Goal: Information Seeking & Learning: Check status

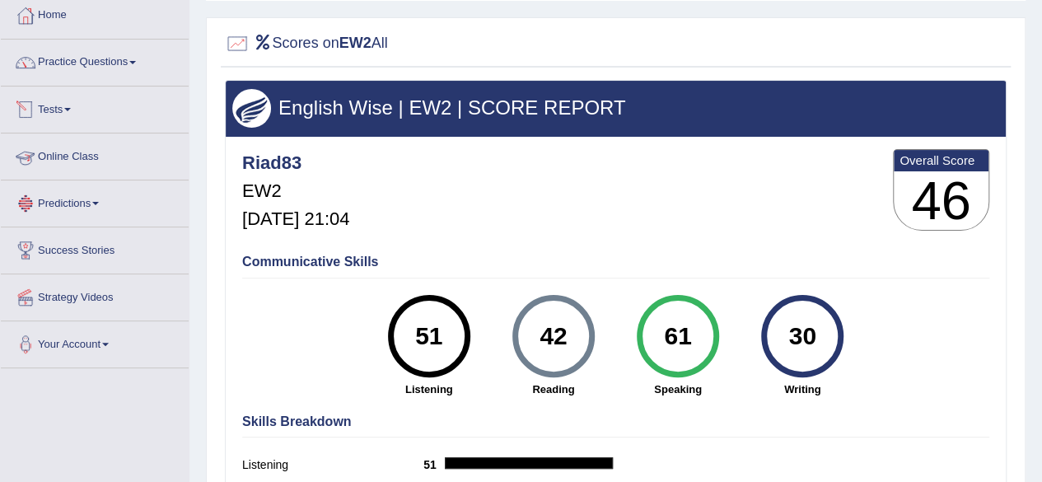
click at [70, 105] on link "Tests" at bounding box center [95, 107] width 188 height 41
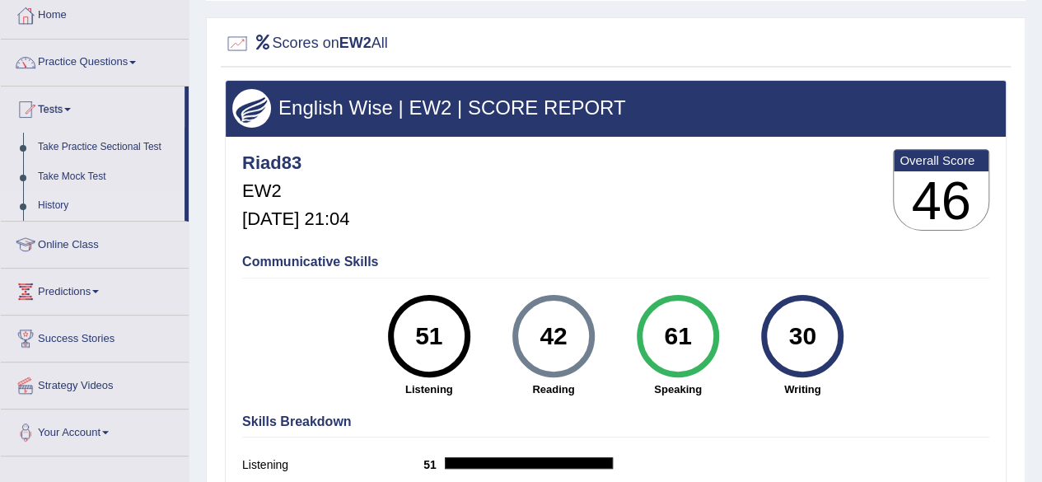
click at [74, 195] on link "History" at bounding box center [107, 206] width 154 height 30
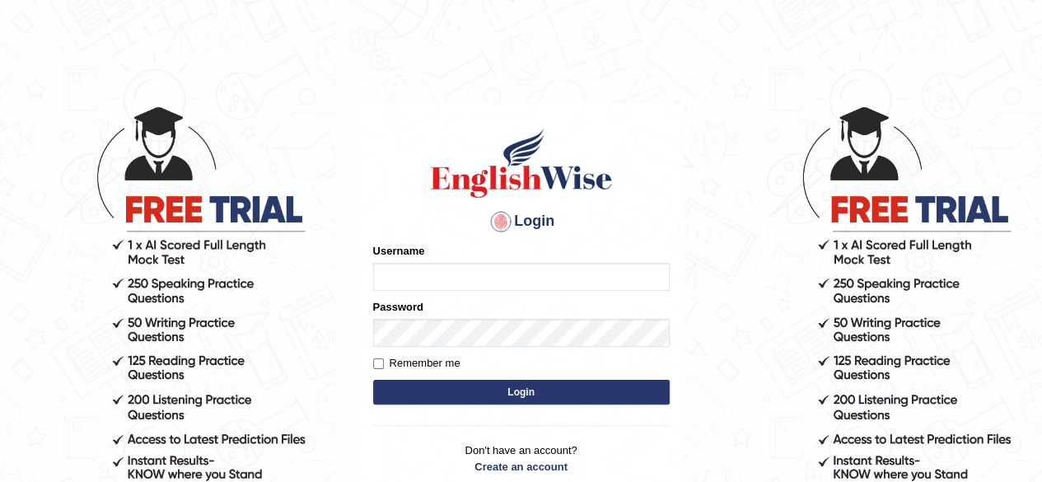
type input "riad83"
click at [521, 388] on button "Login" at bounding box center [521, 392] width 297 height 25
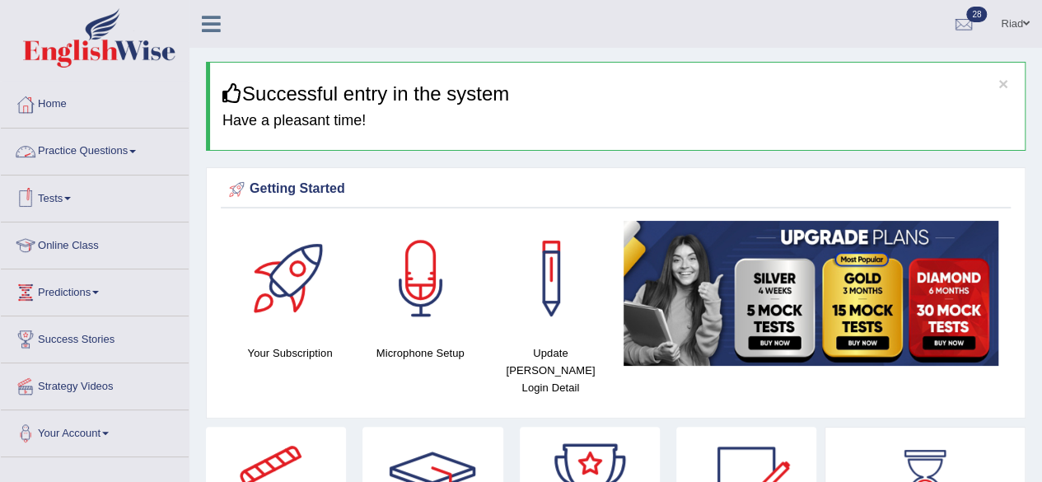
click at [74, 192] on link "Tests" at bounding box center [95, 195] width 188 height 41
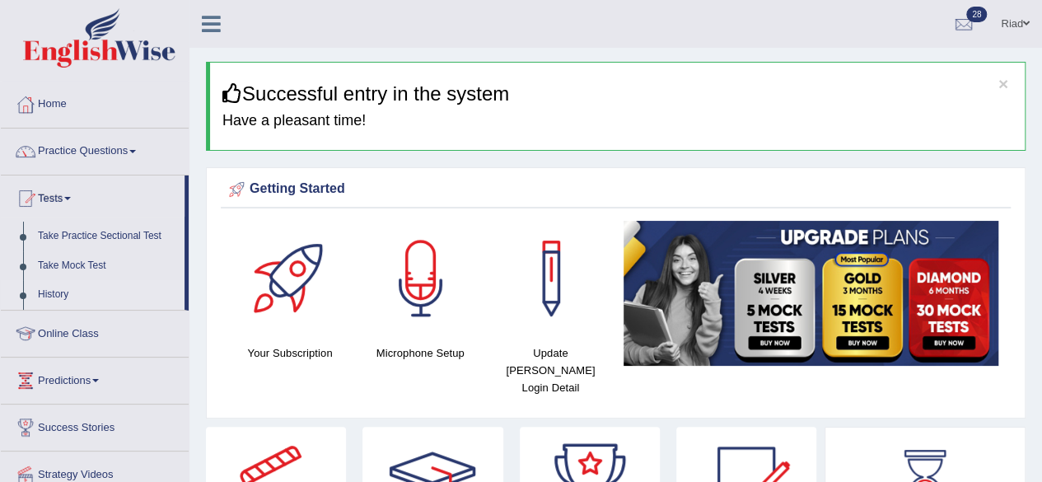
click at [64, 292] on link "History" at bounding box center [107, 295] width 154 height 30
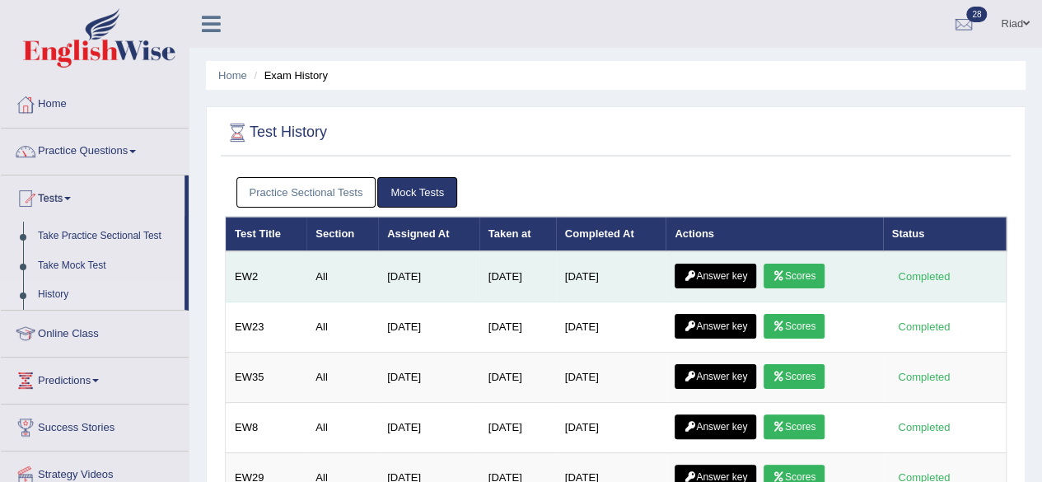
click at [722, 266] on link "Answer key" at bounding box center [716, 276] width 82 height 25
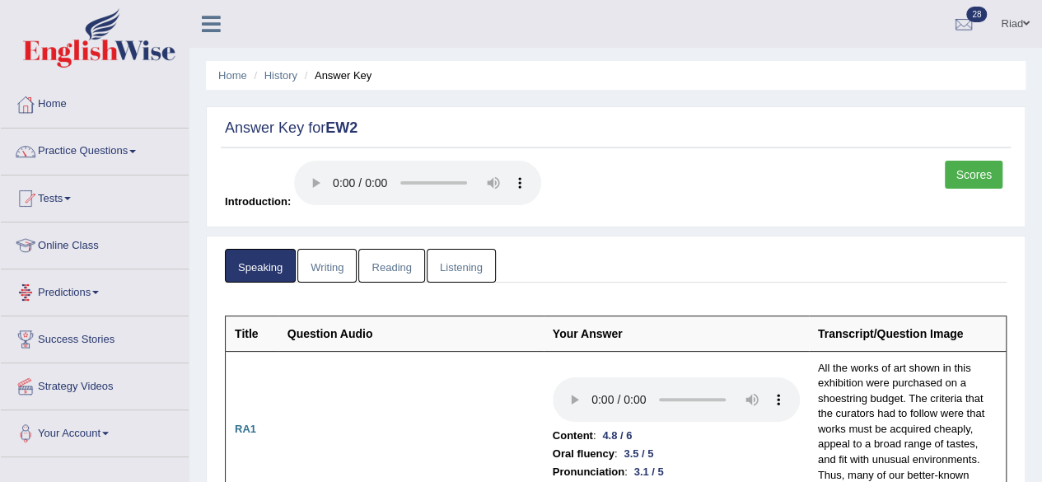
scroll to position [79, 0]
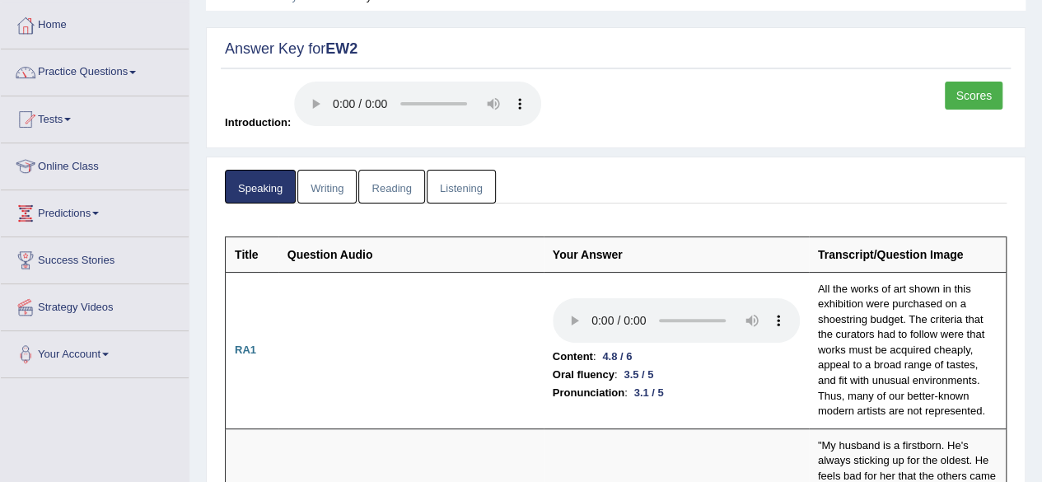
click at [99, 302] on link "Strategy Videos" at bounding box center [95, 304] width 188 height 41
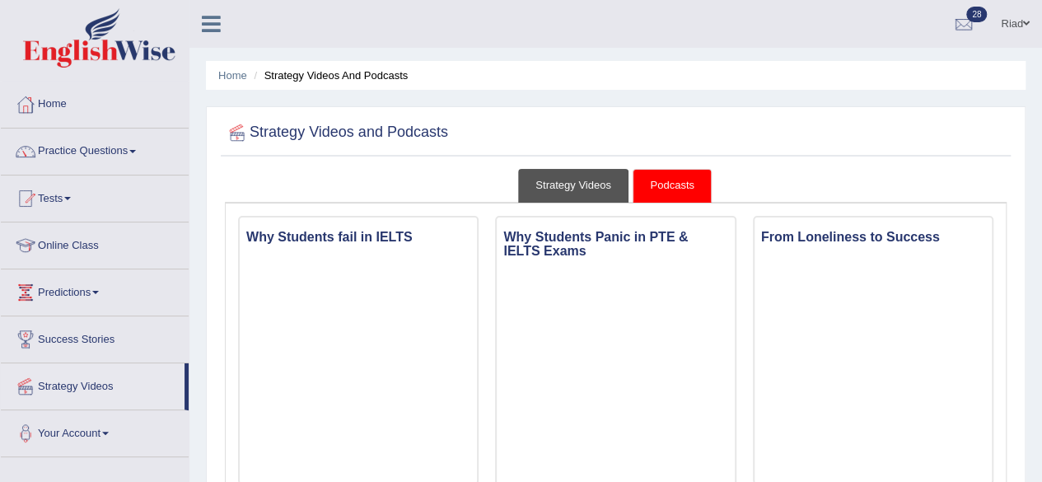
click at [549, 183] on link "Strategy Videos" at bounding box center [573, 186] width 110 height 34
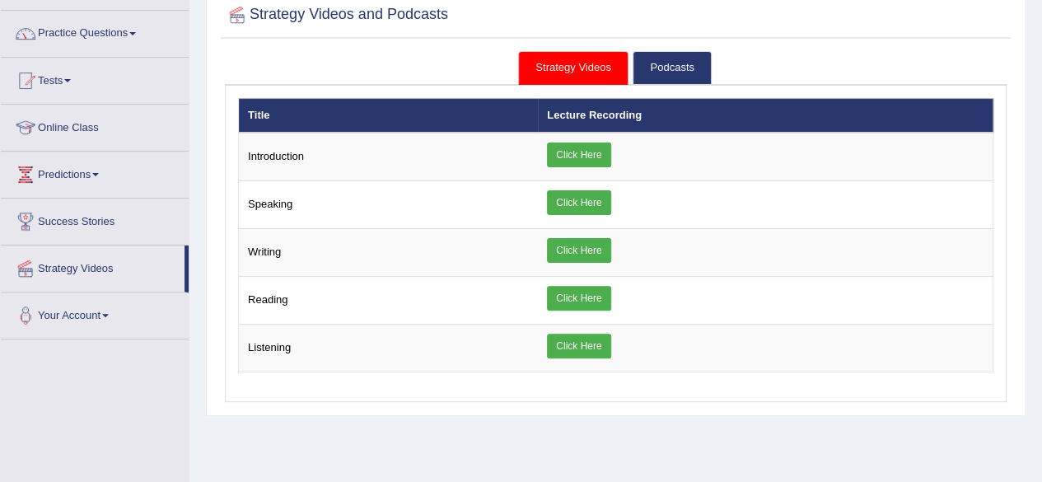
scroll to position [119, 0]
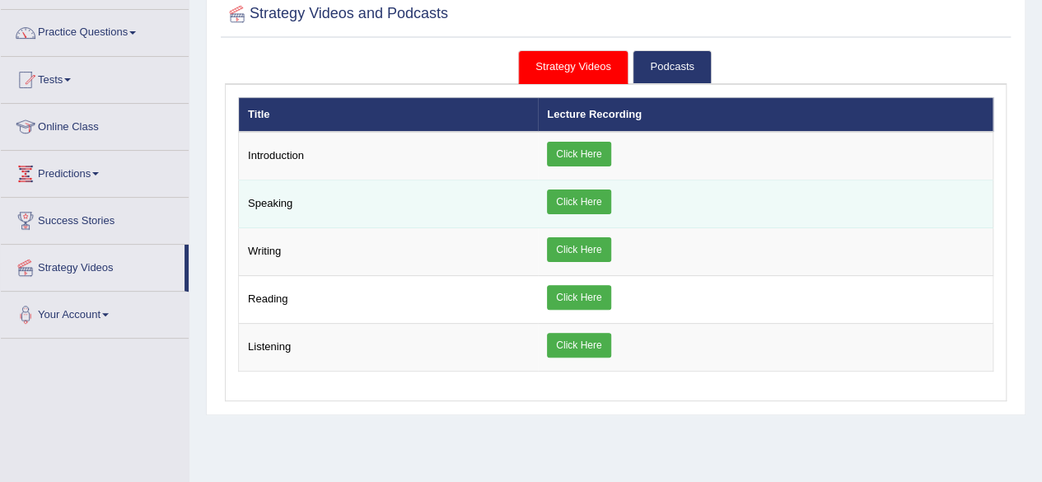
click at [585, 199] on link "Click Here" at bounding box center [578, 201] width 63 height 25
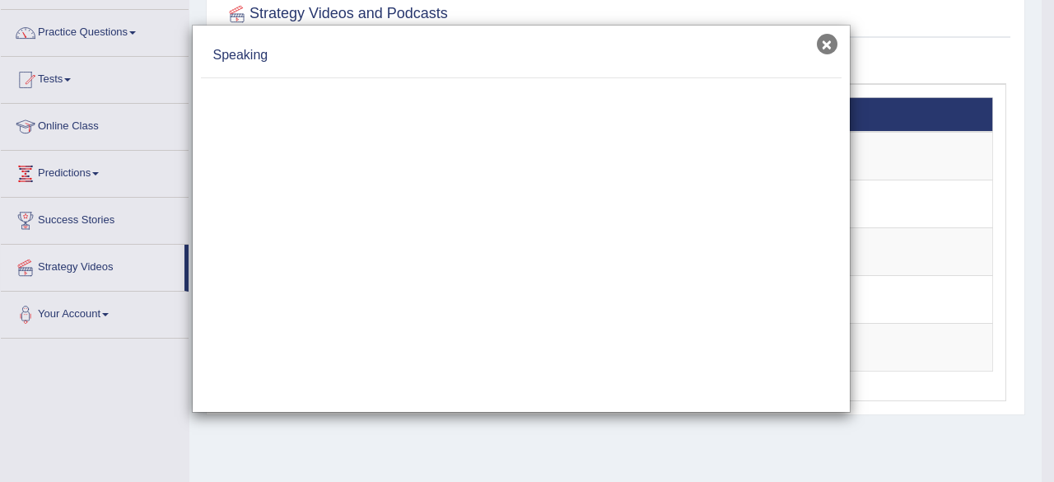
click at [826, 44] on button "×" at bounding box center [827, 44] width 21 height 21
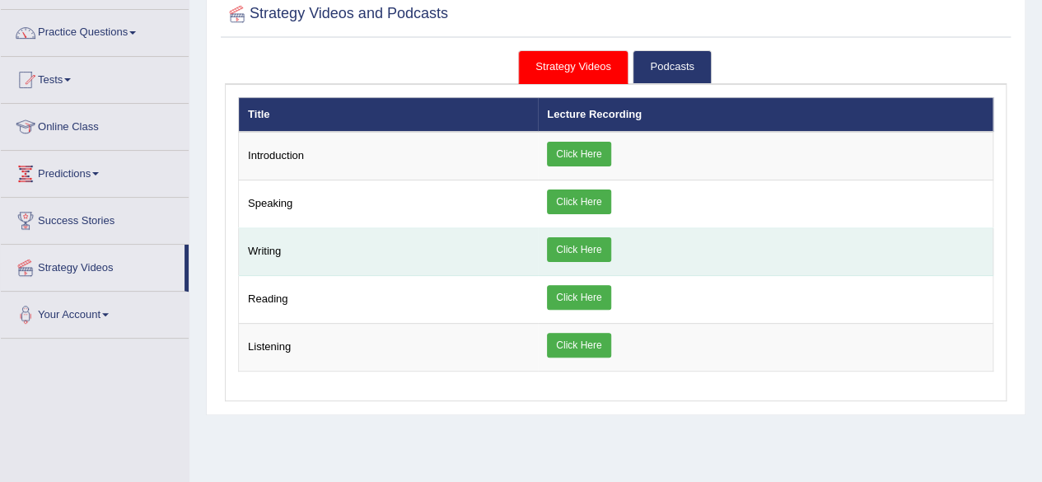
click at [570, 240] on link "Click Here" at bounding box center [578, 249] width 63 height 25
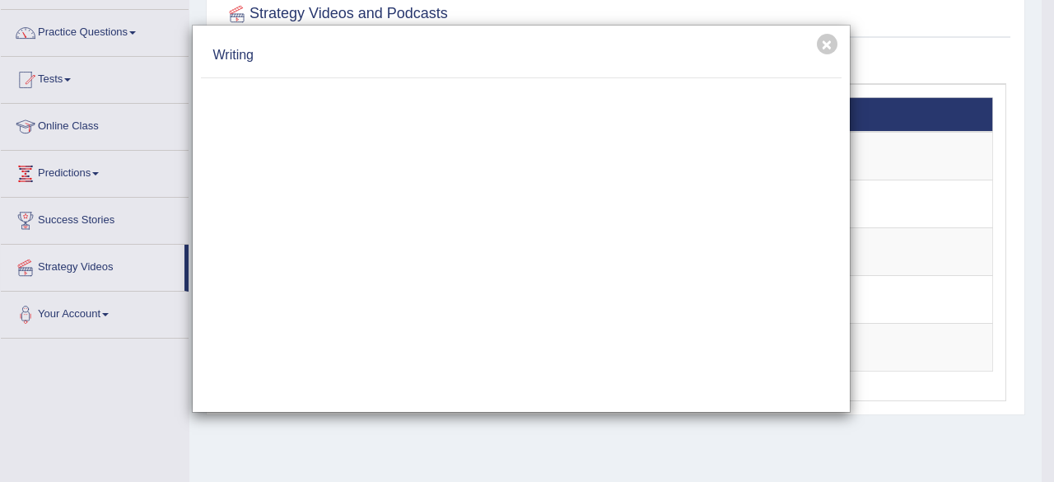
click at [66, 81] on div "× Writing" at bounding box center [527, 241] width 1054 height 482
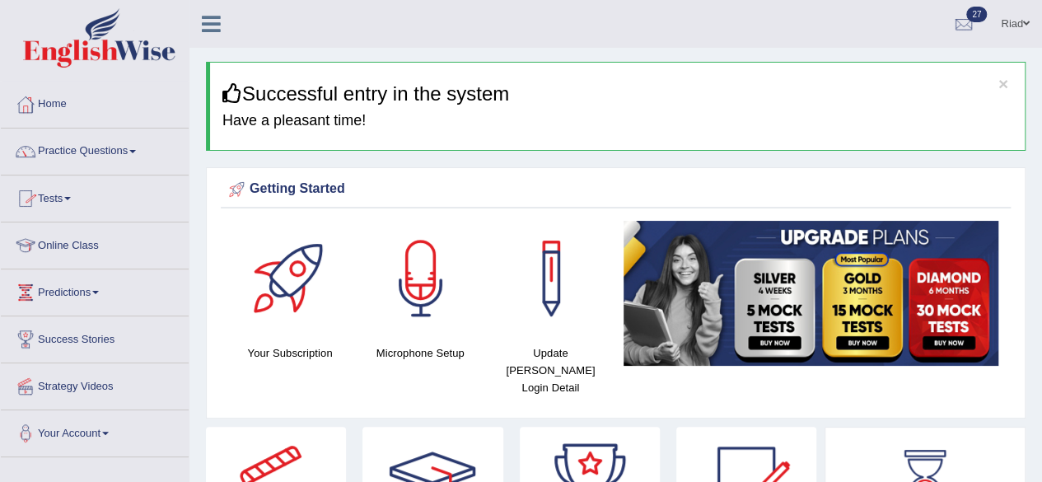
click at [63, 195] on link "Tests" at bounding box center [95, 195] width 188 height 41
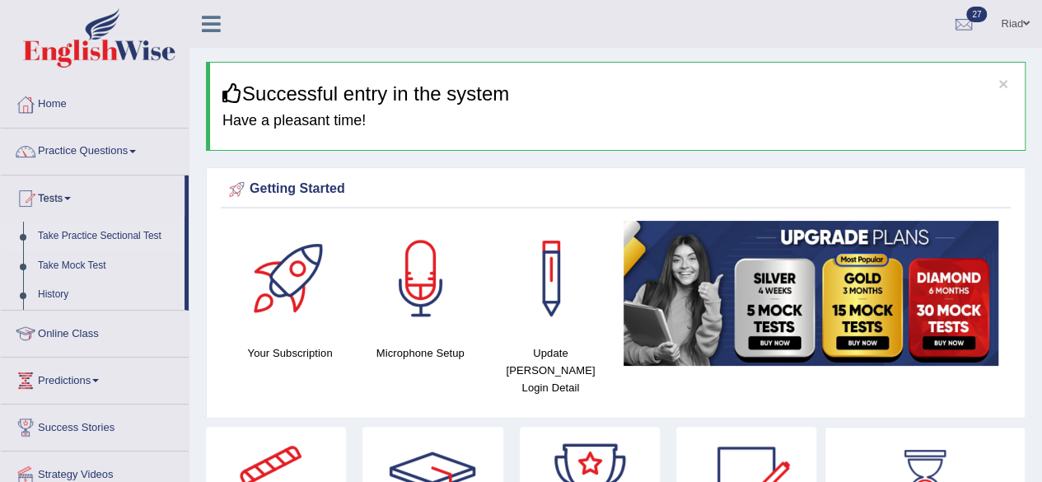
click at [89, 229] on link "Take Practice Sectional Test" at bounding box center [107, 237] width 154 height 30
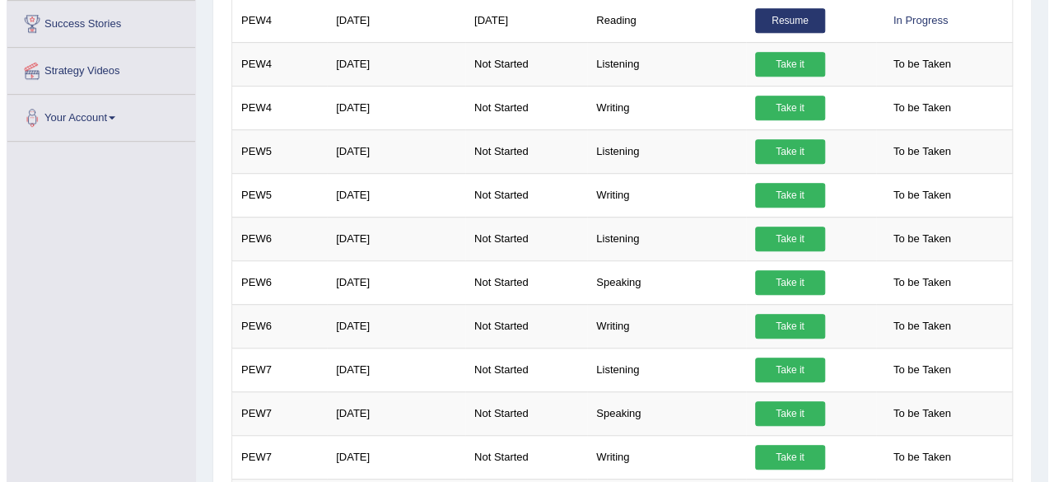
scroll to position [405, 0]
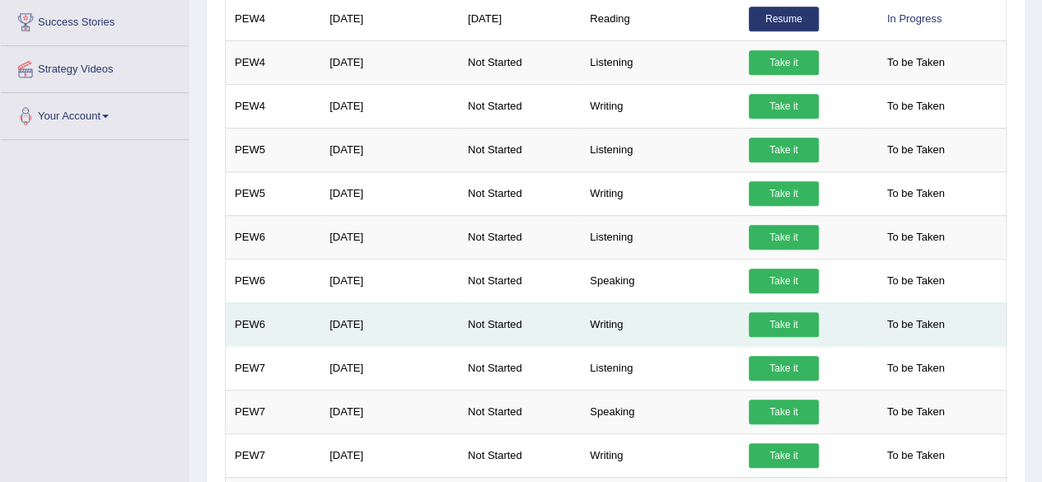
click at [781, 318] on link "Take it" at bounding box center [784, 324] width 70 height 25
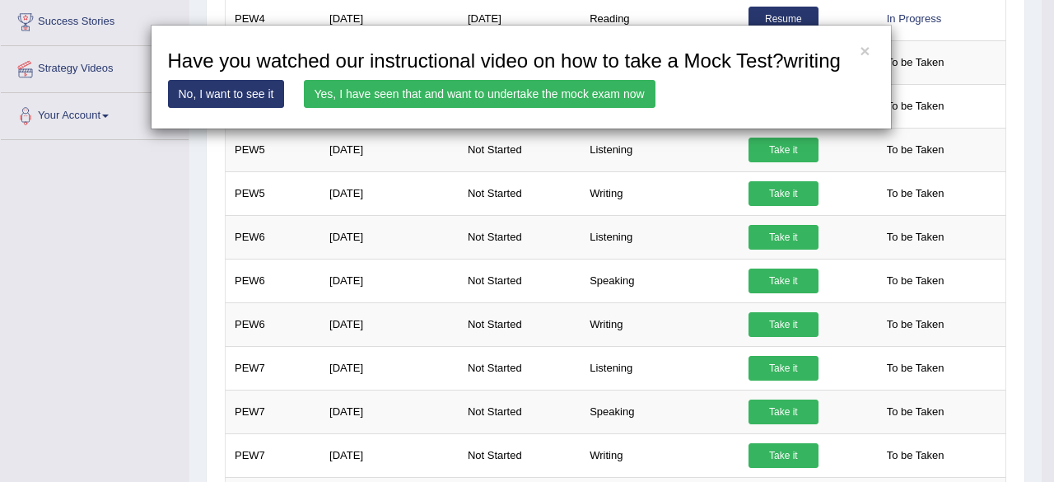
click at [556, 92] on link "Yes, I have seen that and want to undertake the mock exam now" at bounding box center [480, 94] width 352 height 28
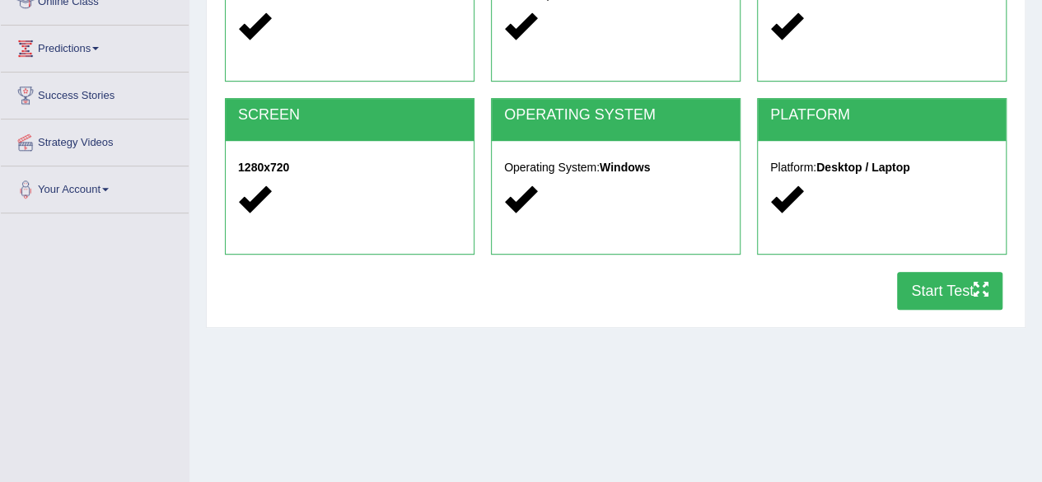
scroll to position [245, 0]
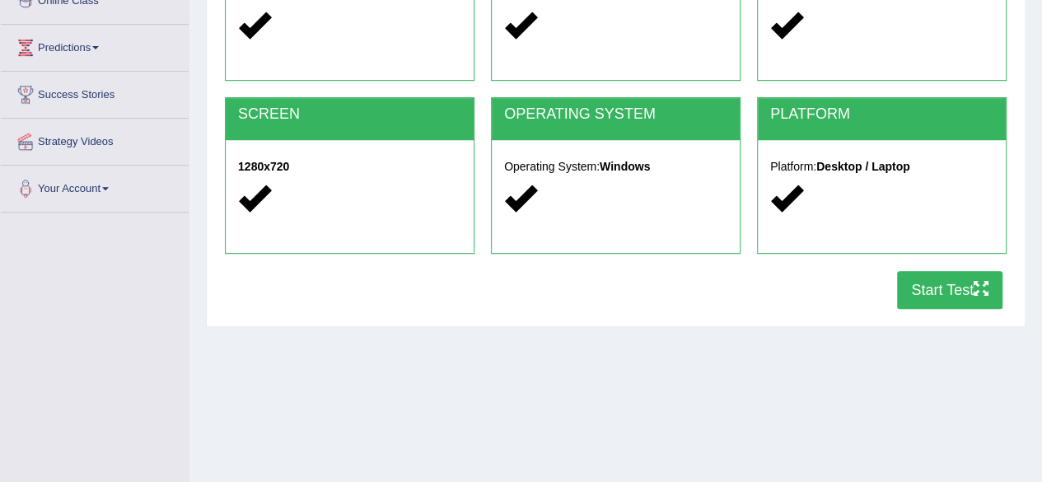
click at [921, 280] on button "Start Test" at bounding box center [949, 290] width 105 height 38
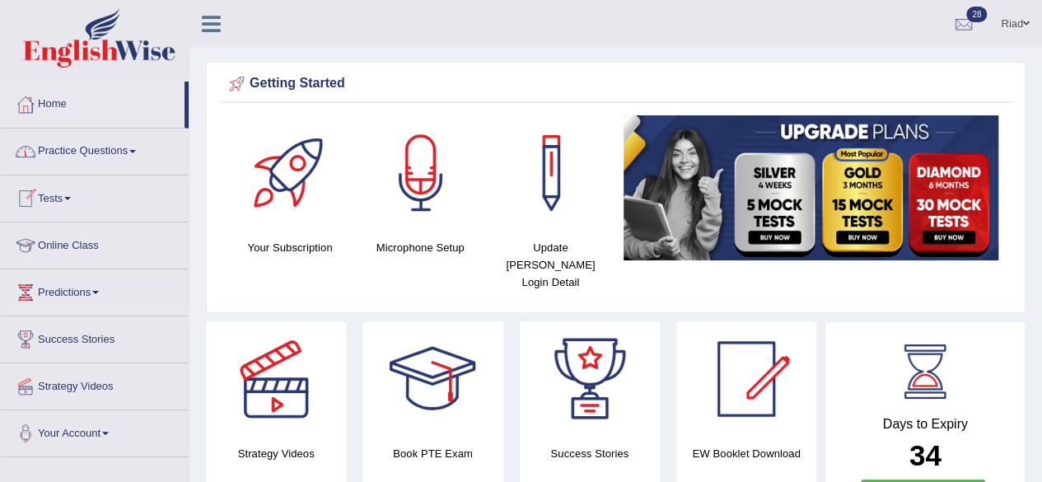
click at [59, 199] on link "Tests" at bounding box center [95, 195] width 188 height 41
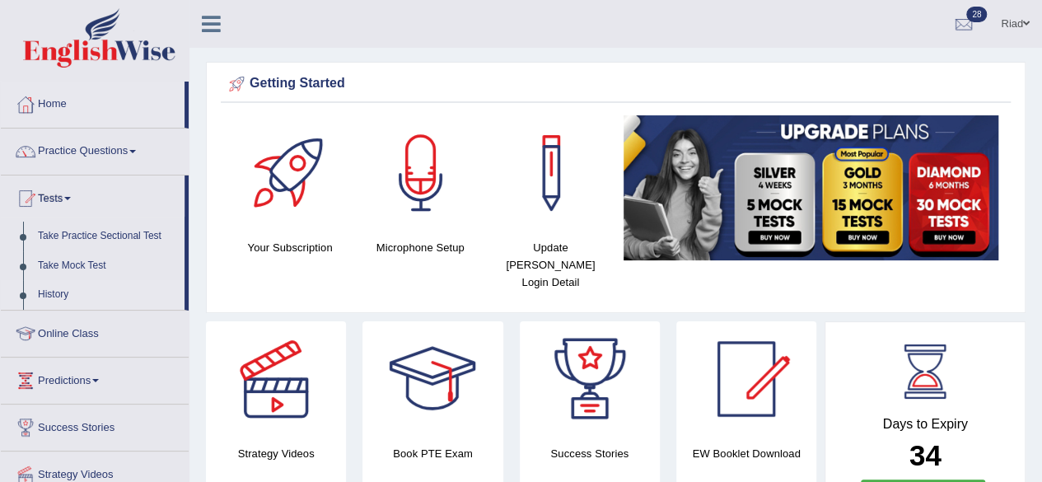
click at [60, 288] on link "History" at bounding box center [107, 295] width 154 height 30
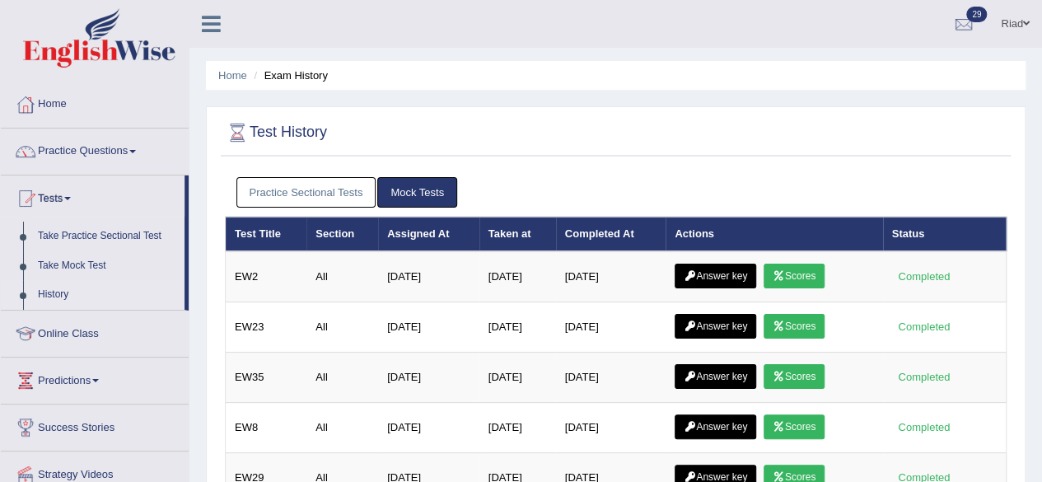
click at [305, 191] on link "Practice Sectional Tests" at bounding box center [306, 192] width 140 height 30
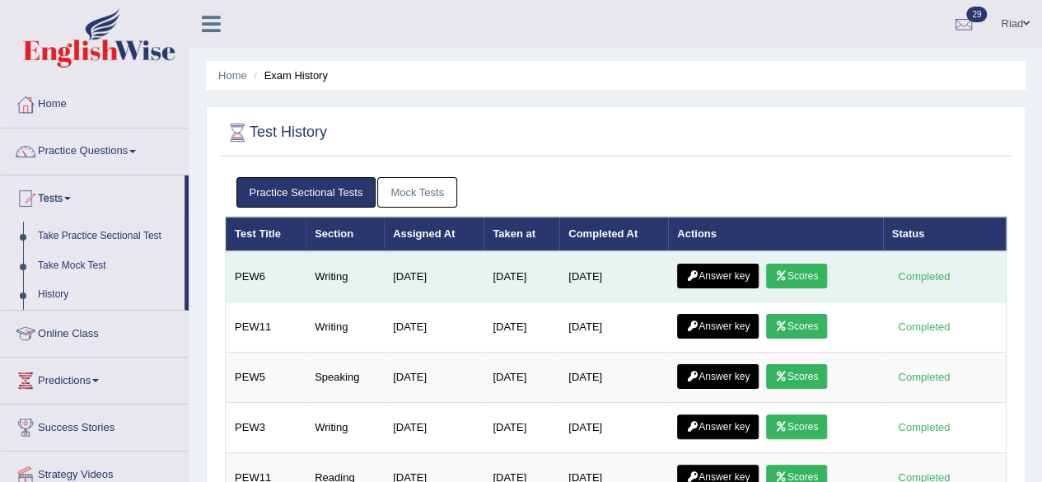
click at [801, 270] on link "Scores" at bounding box center [796, 276] width 61 height 25
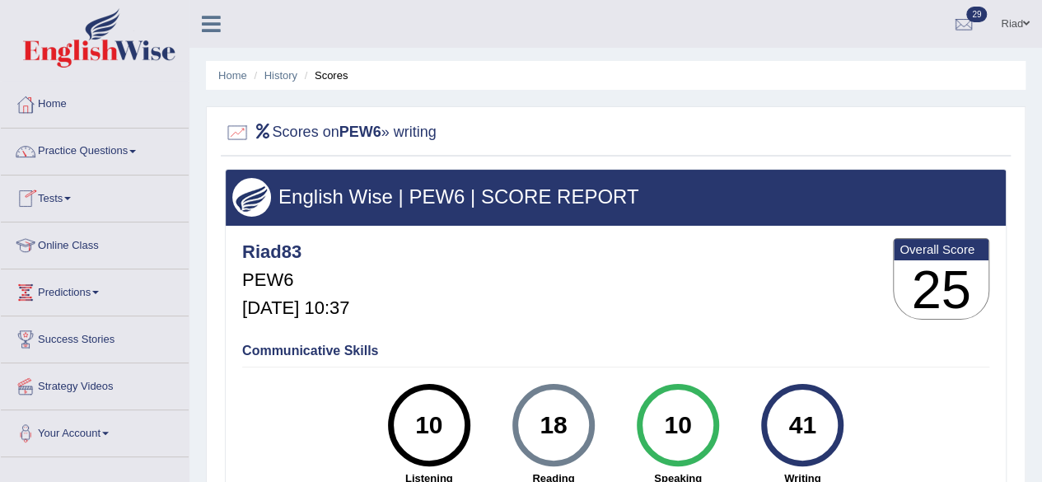
click at [54, 192] on link "Tests" at bounding box center [95, 195] width 188 height 41
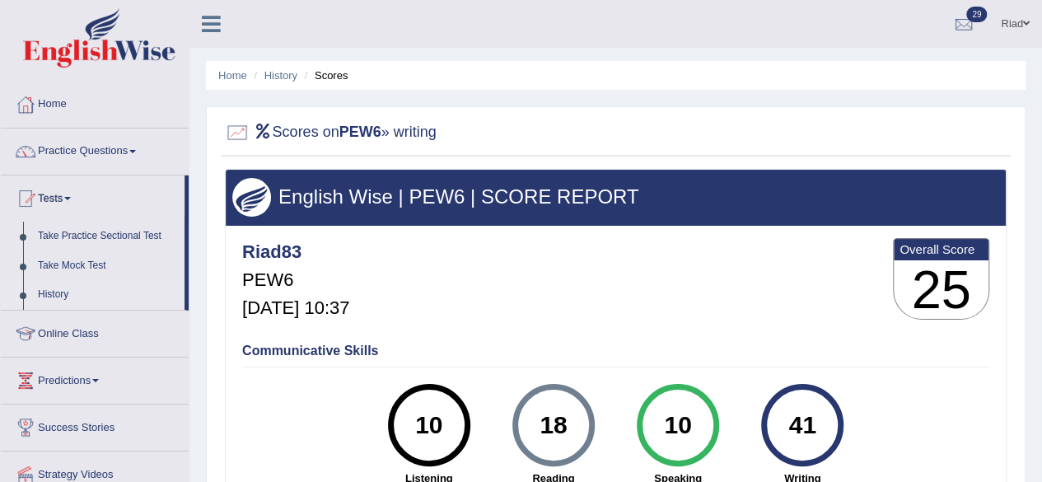
click at [48, 292] on link "History" at bounding box center [107, 295] width 154 height 30
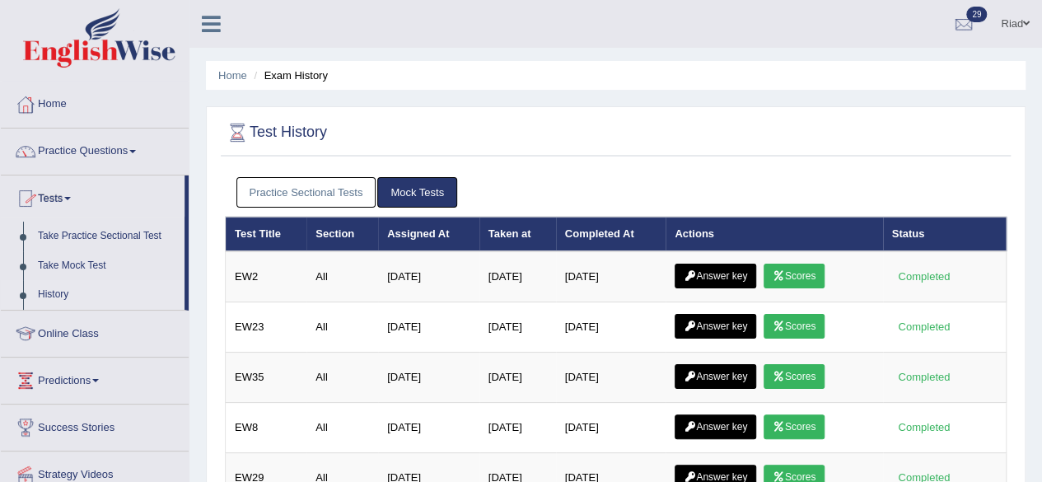
click at [308, 186] on link "Practice Sectional Tests" at bounding box center [306, 192] width 140 height 30
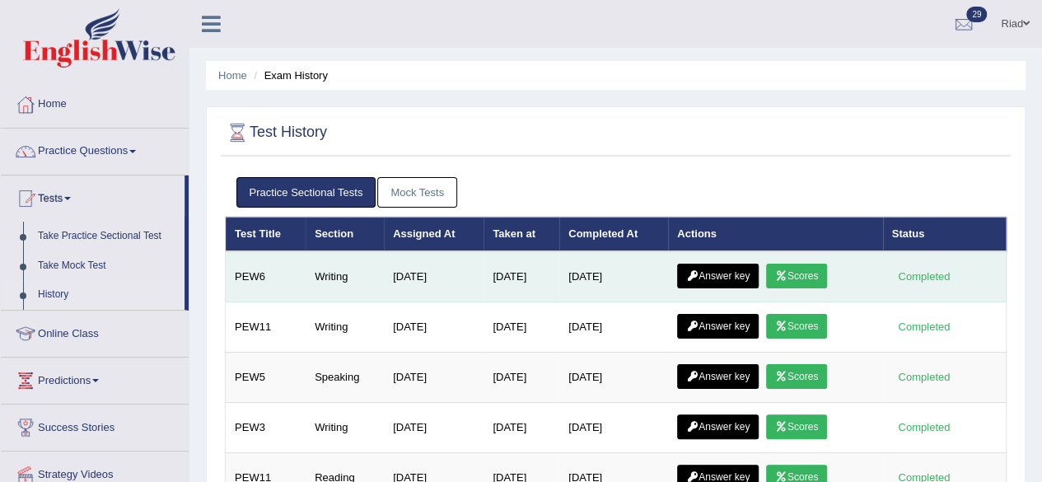
click at [713, 274] on link "Answer key" at bounding box center [718, 276] width 82 height 25
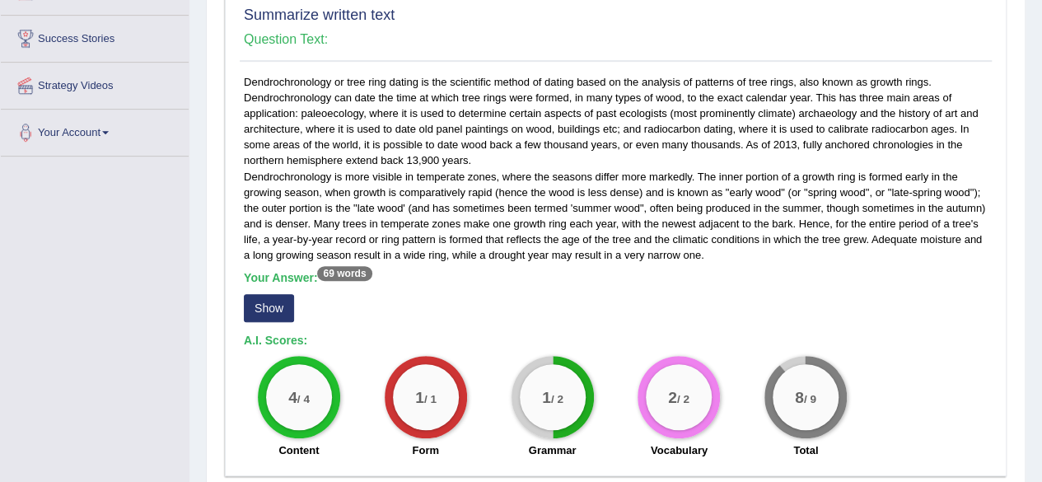
scroll to position [302, 0]
click at [278, 299] on button "Show" at bounding box center [269, 307] width 50 height 28
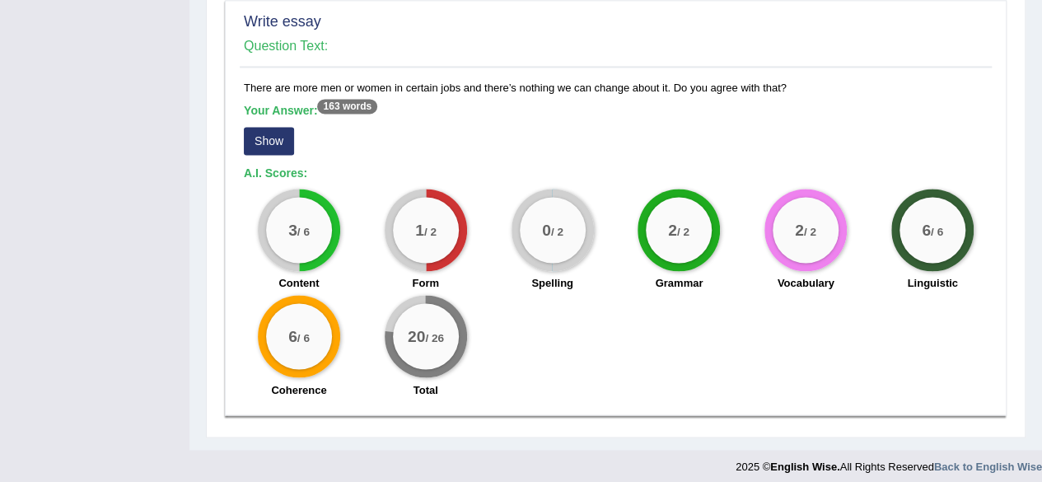
scroll to position [1213, 0]
click at [275, 133] on button "Show" at bounding box center [269, 140] width 50 height 28
